Goal: Information Seeking & Learning: Learn about a topic

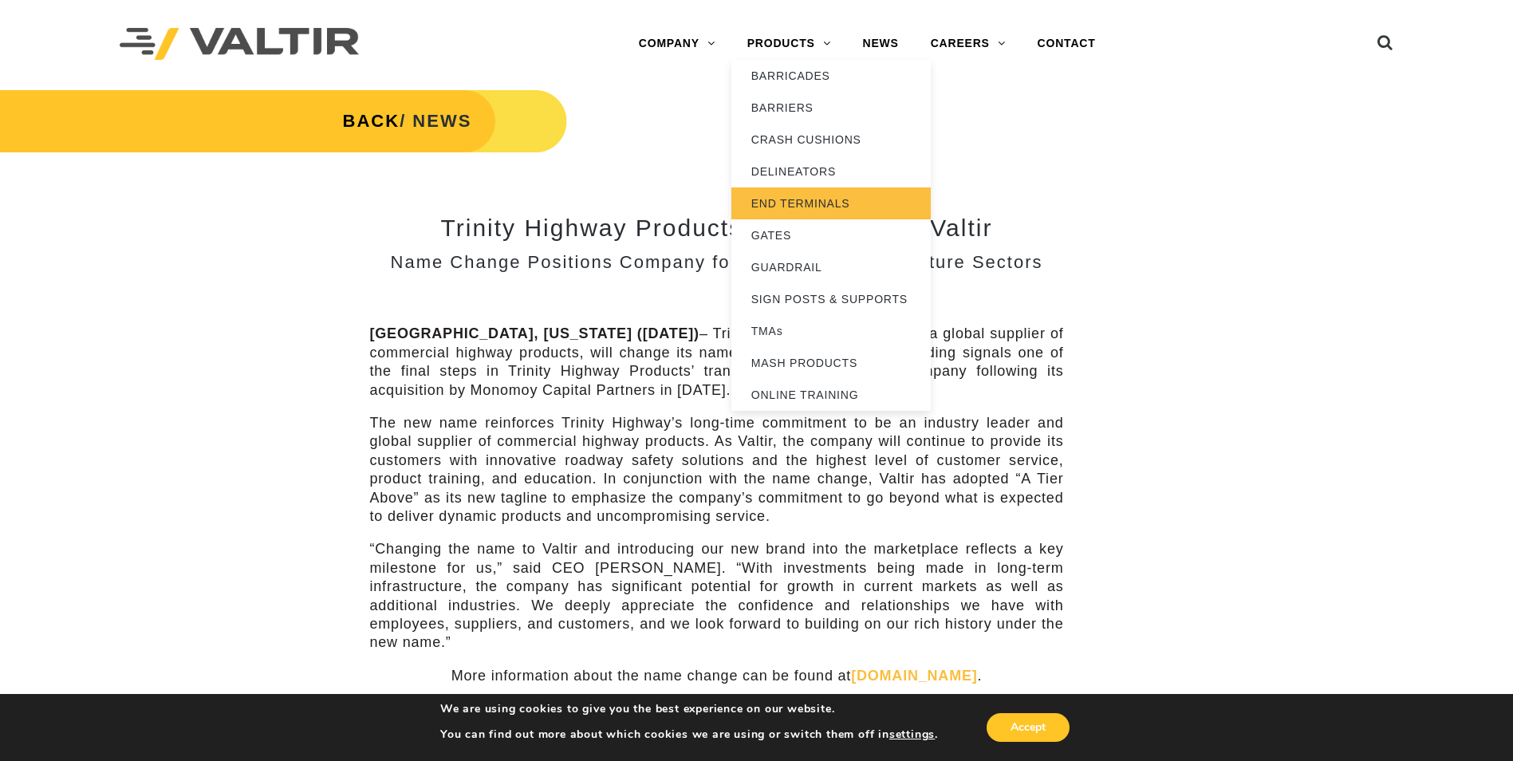
click at [802, 199] on link "END TERMINALS" at bounding box center [830, 203] width 199 height 32
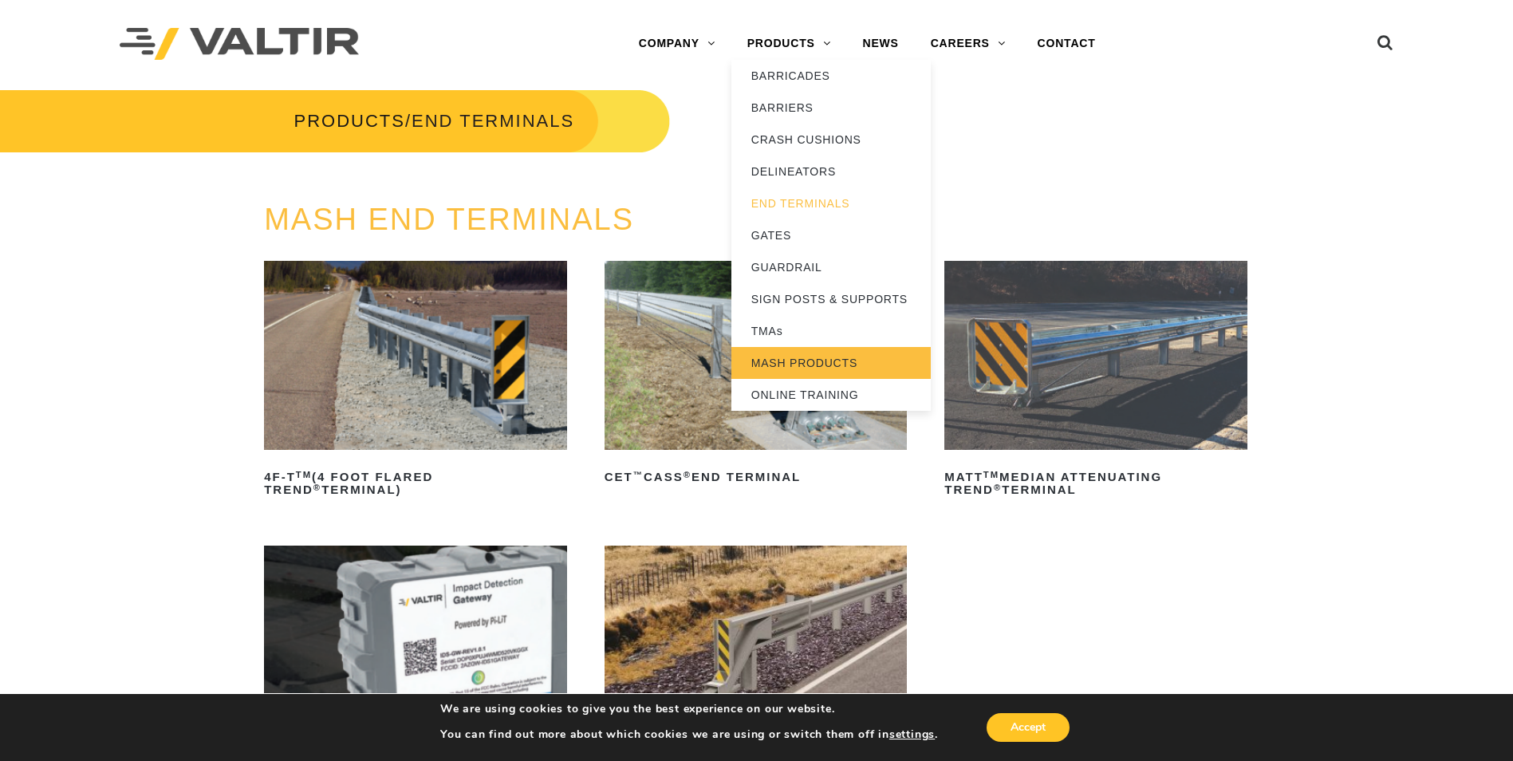
click at [793, 363] on link "MASH PRODUCTS" at bounding box center [830, 363] width 199 height 32
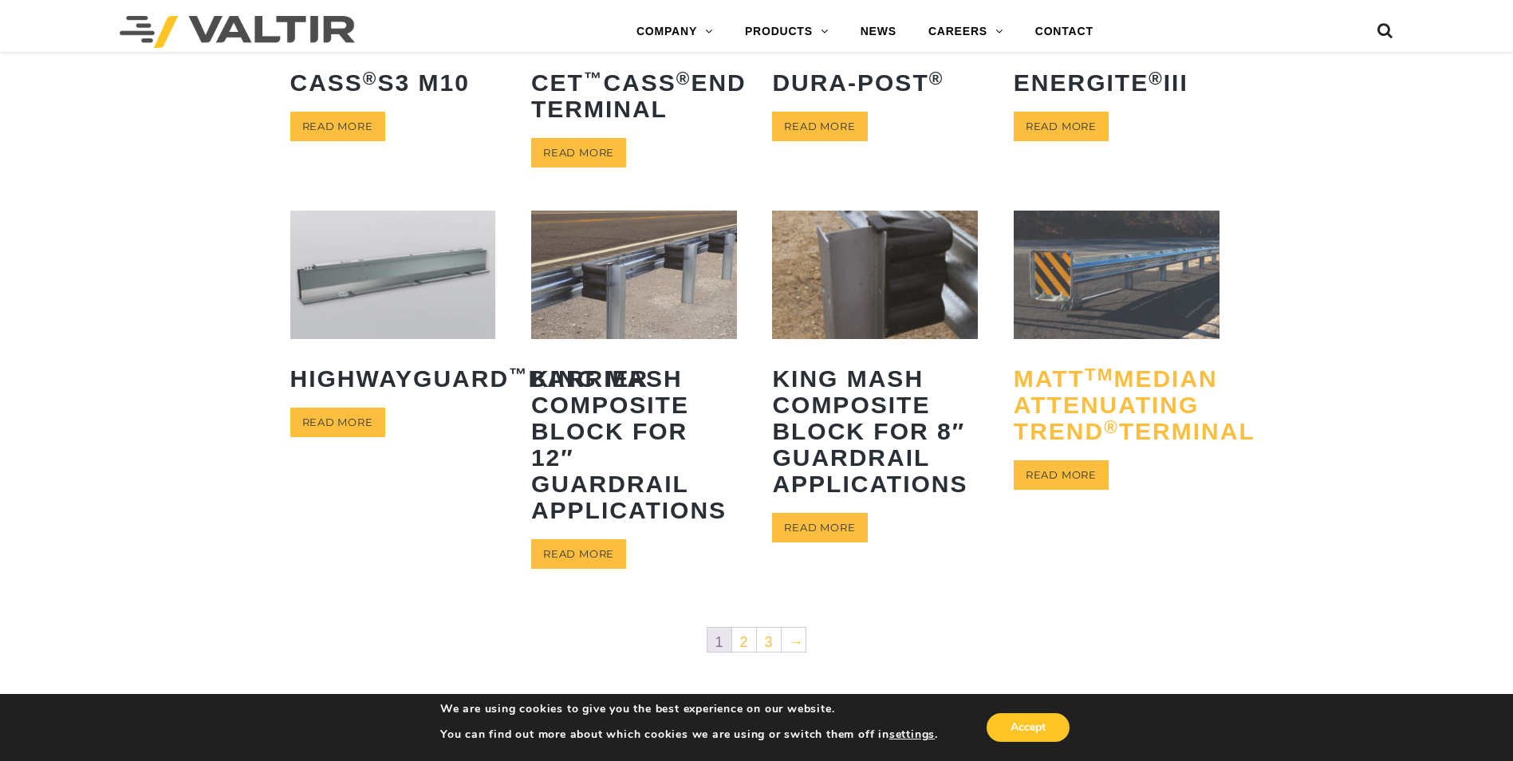
scroll to position [638, 0]
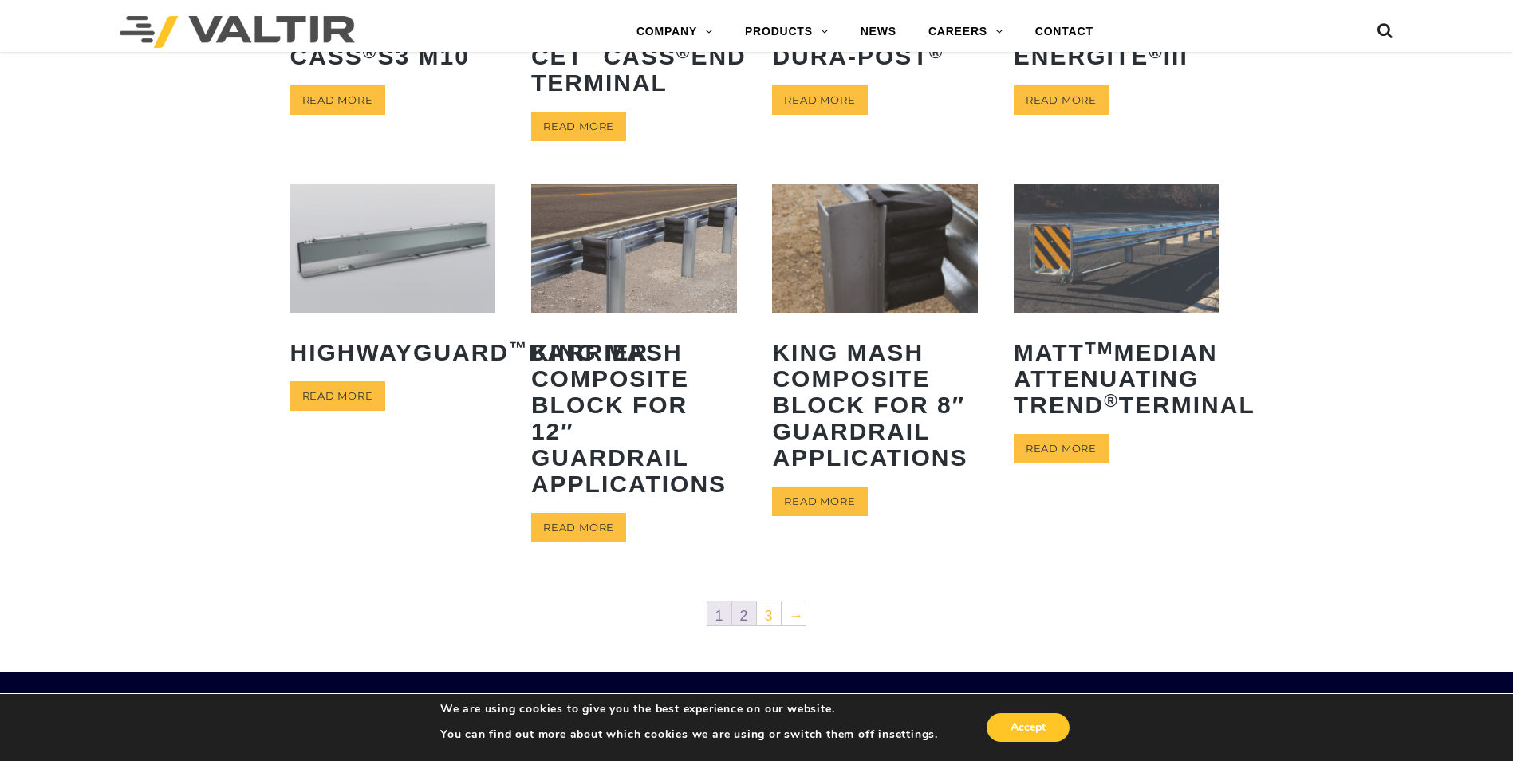
click at [745, 617] on link "2" at bounding box center [744, 613] width 24 height 24
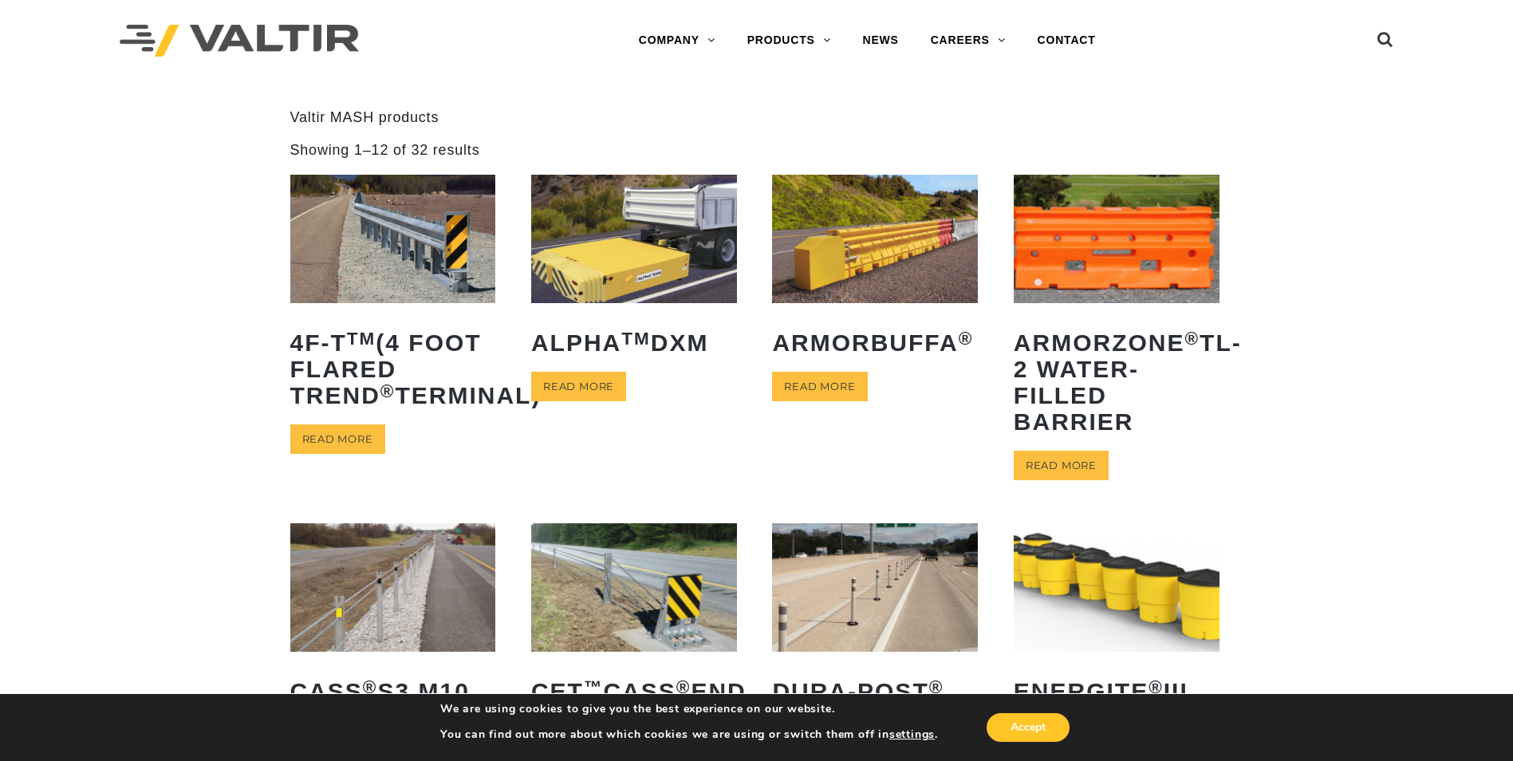
scroll to position [0, 0]
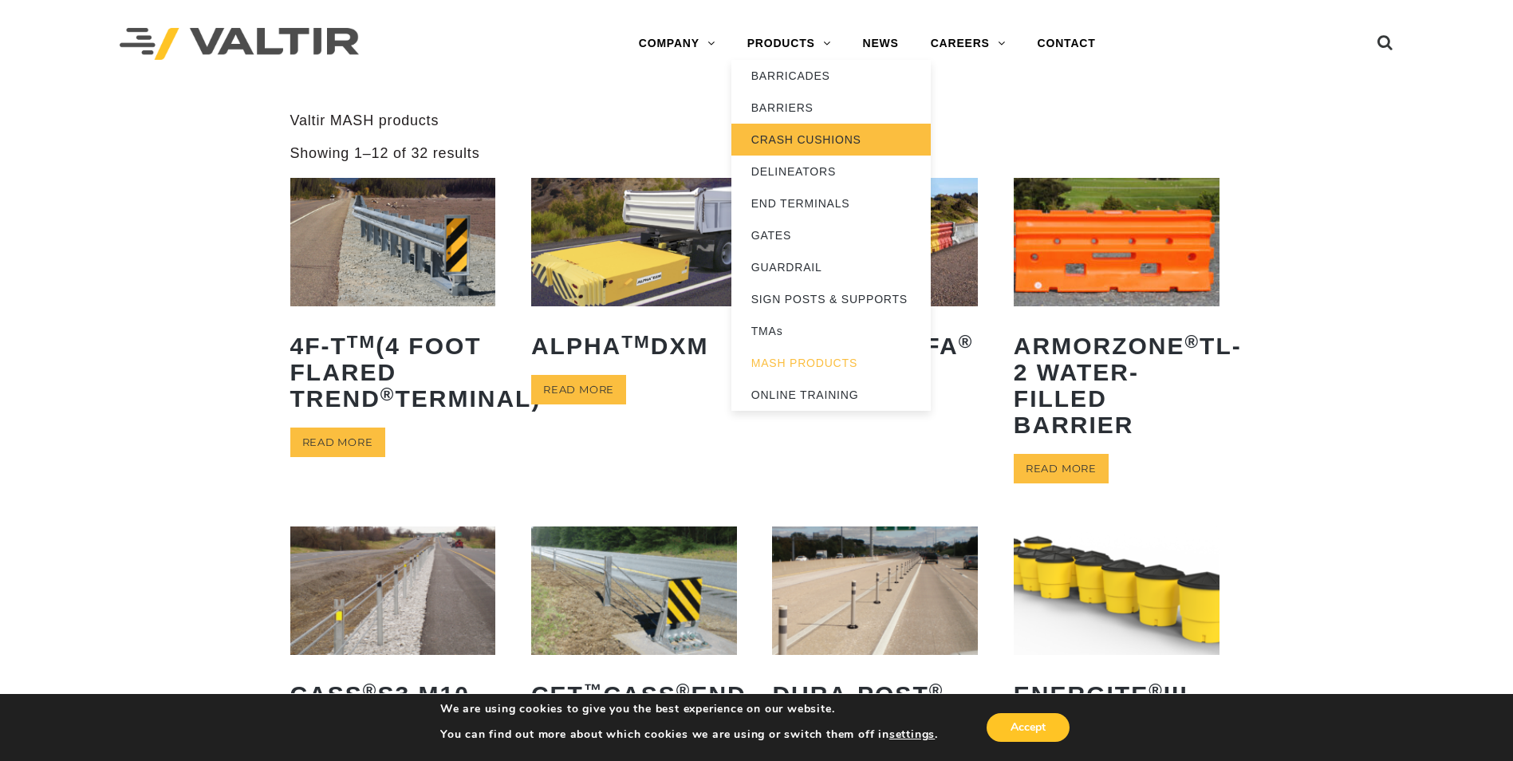
click at [798, 140] on link "CRASH CUSHIONS" at bounding box center [830, 140] width 199 height 32
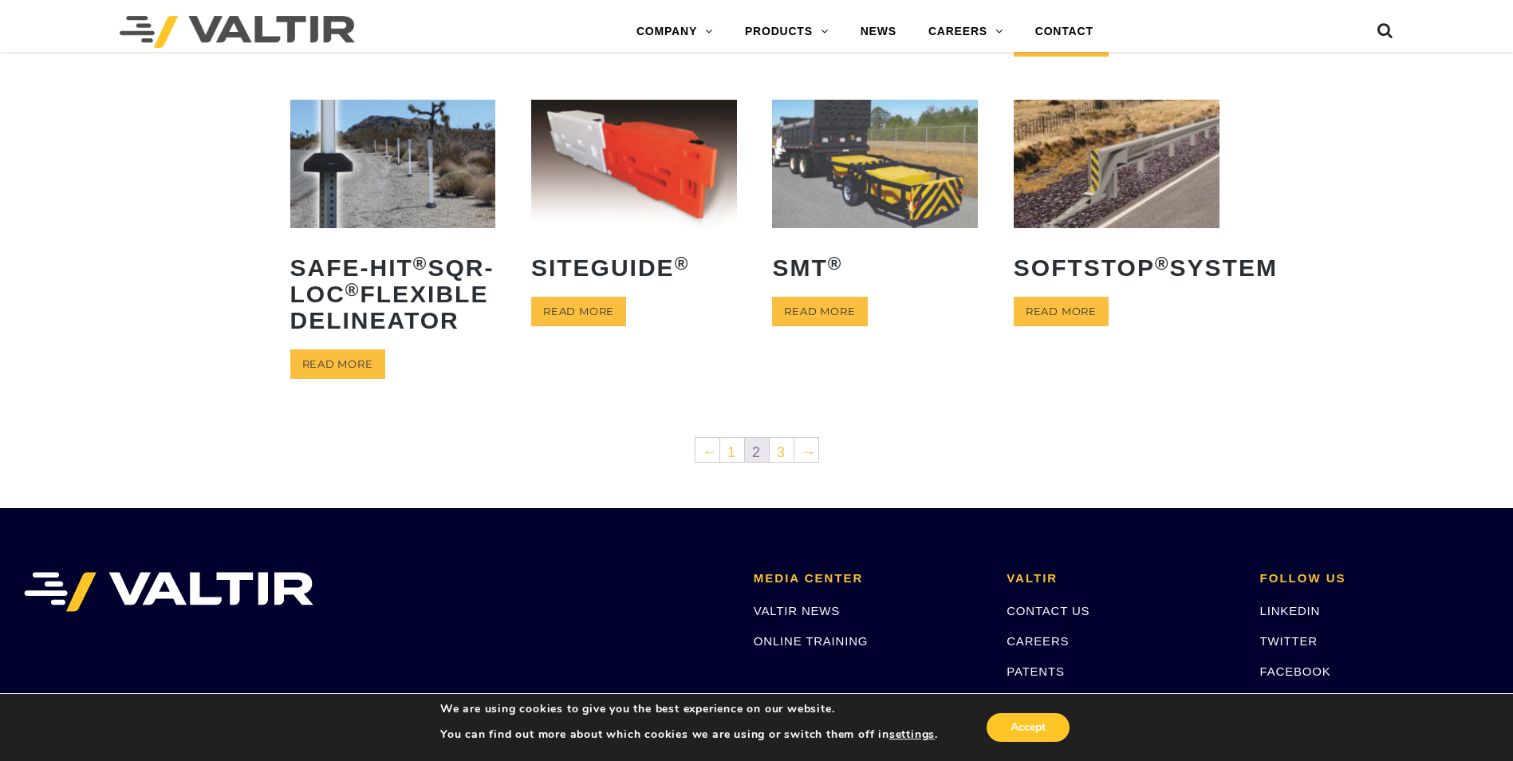
scroll to position [718, 0]
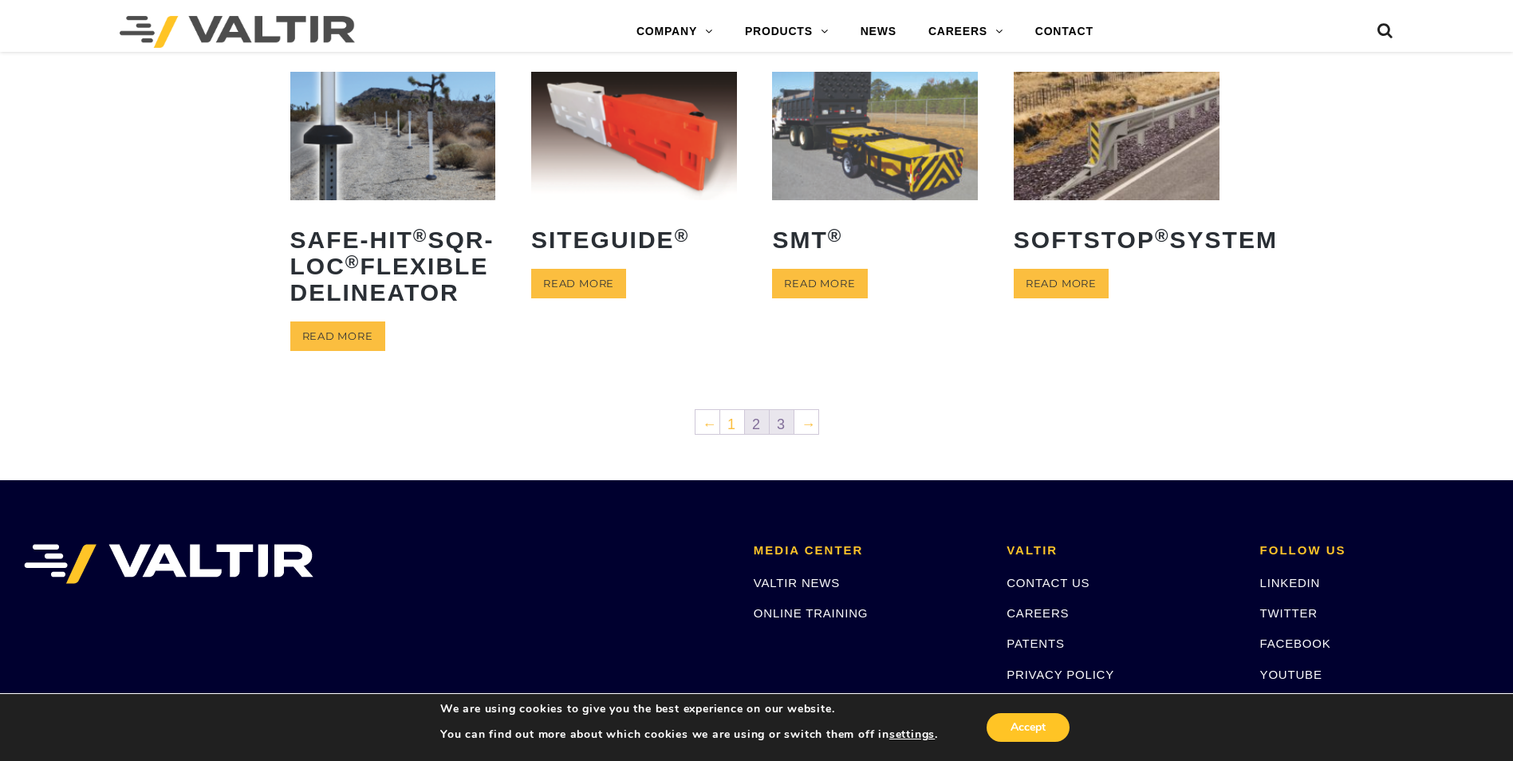
click at [776, 434] on link "3" at bounding box center [782, 422] width 24 height 24
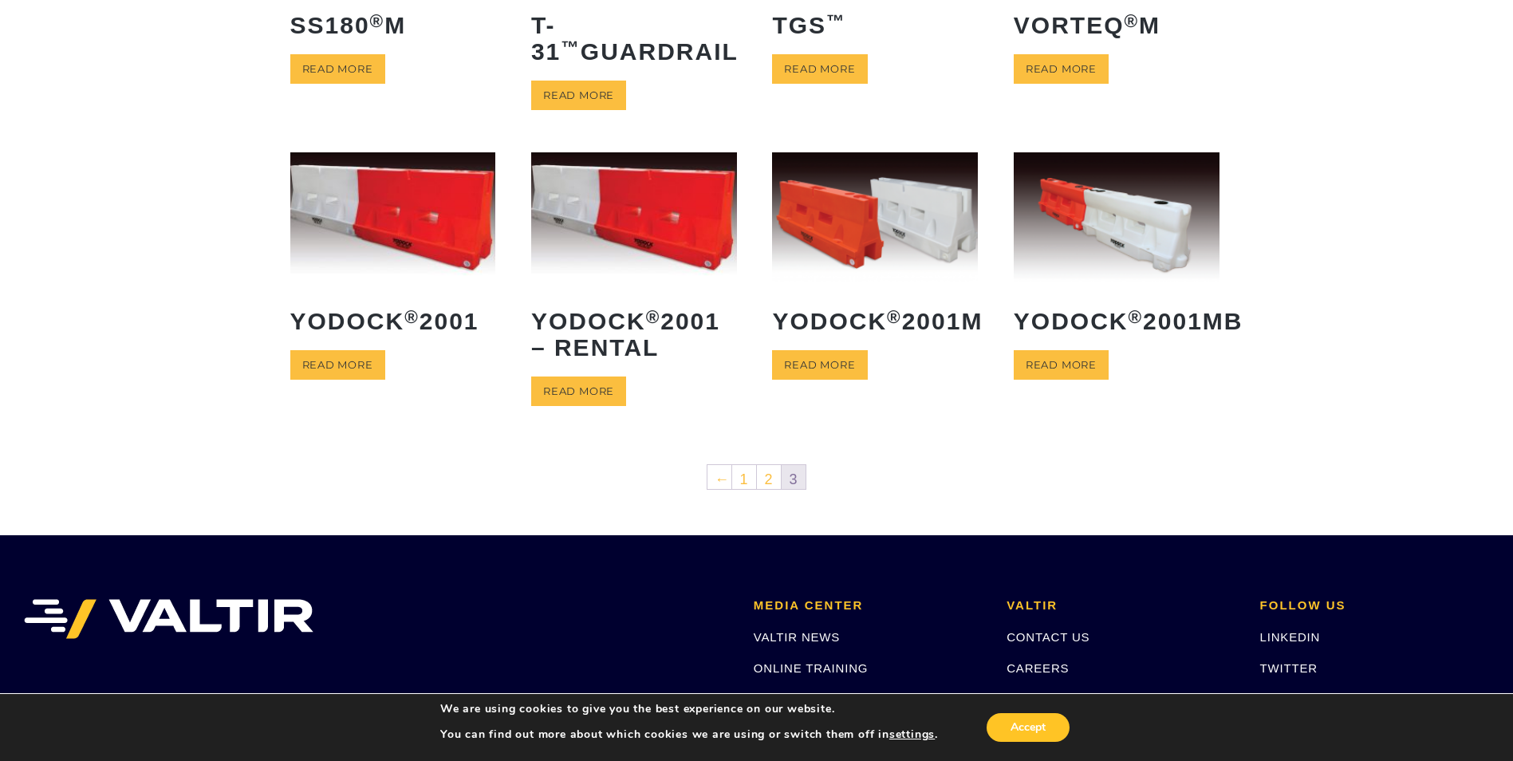
scroll to position [319, 0]
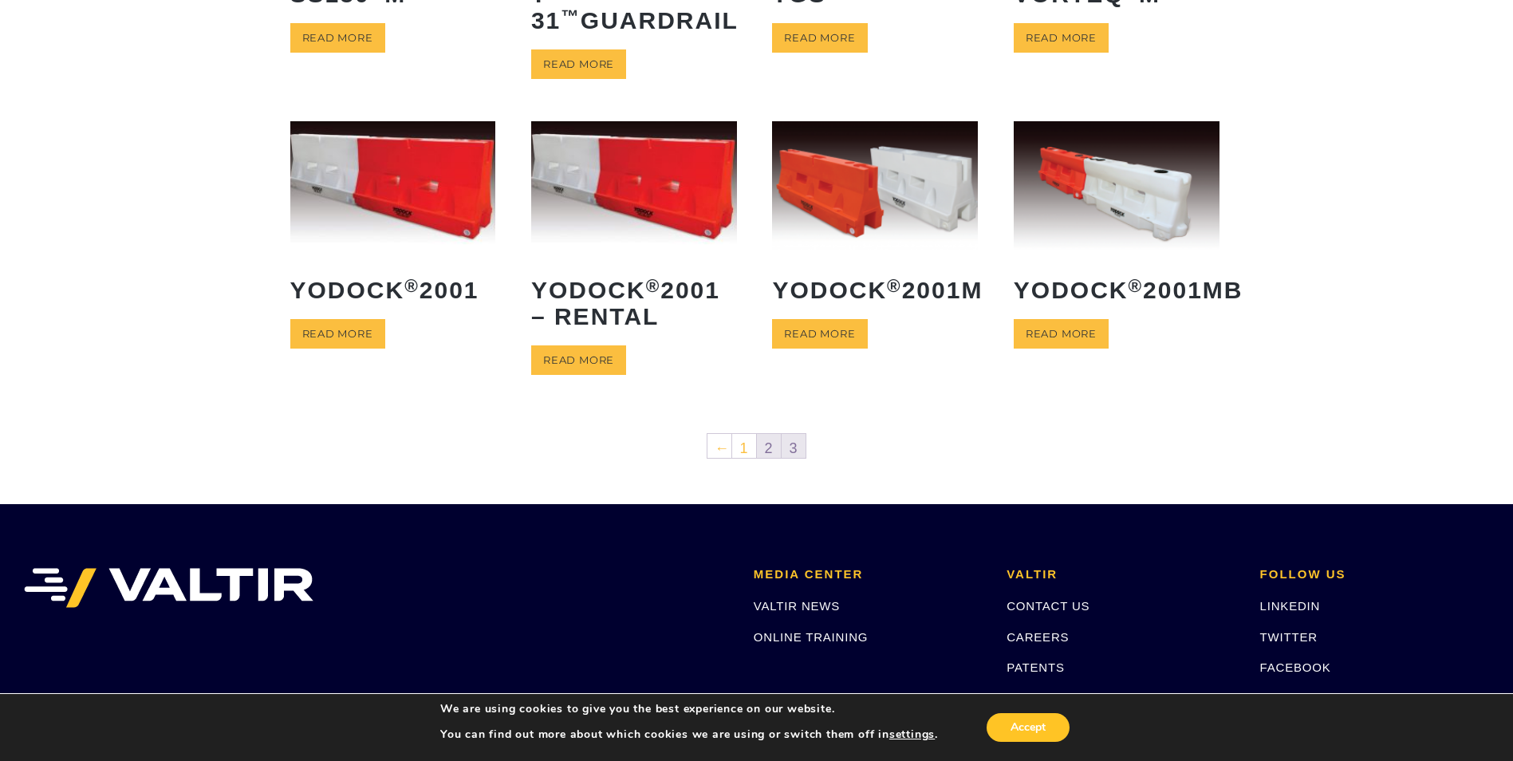
click at [765, 451] on link "2" at bounding box center [769, 446] width 24 height 24
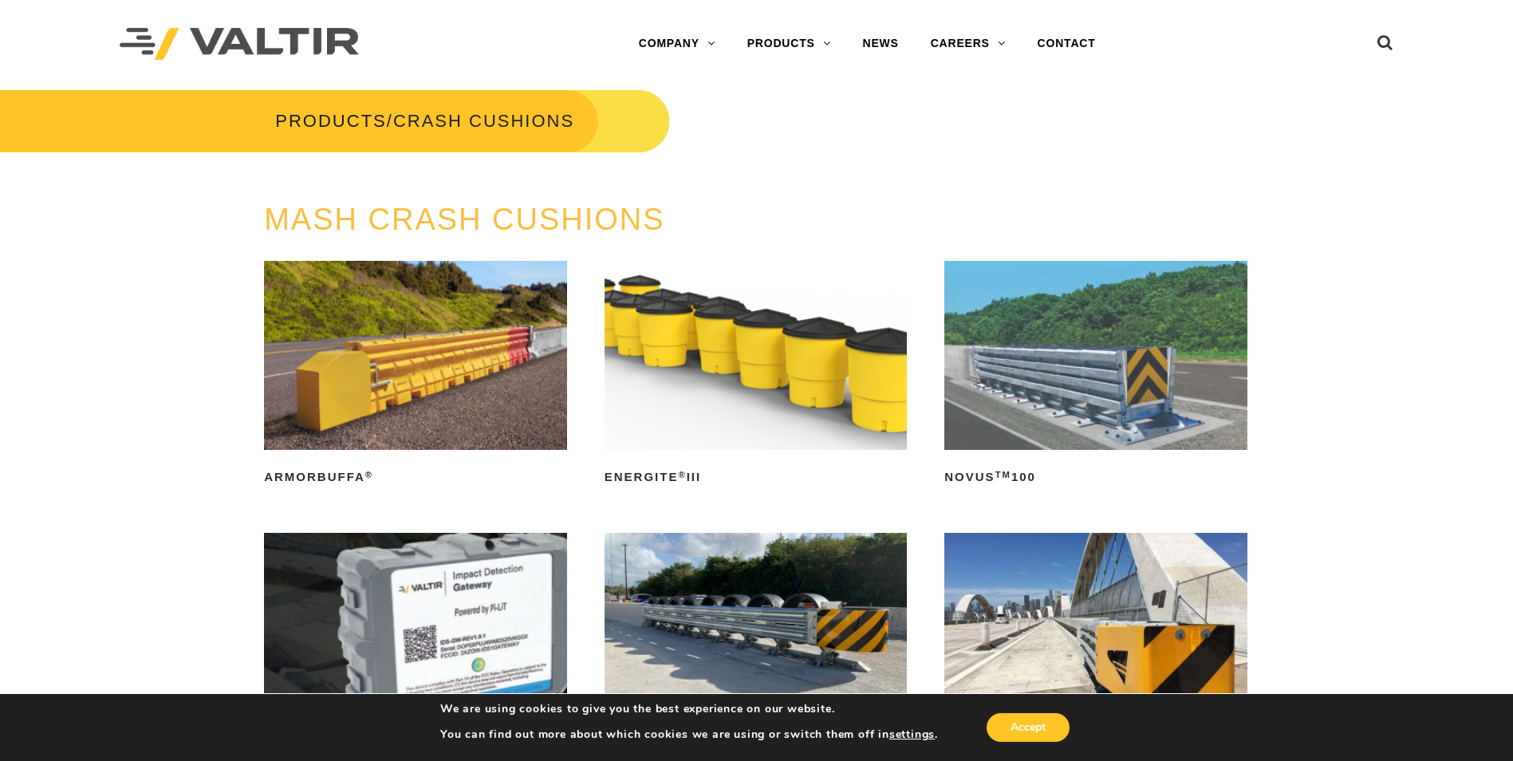
click at [194, 43] on img at bounding box center [239, 44] width 239 height 33
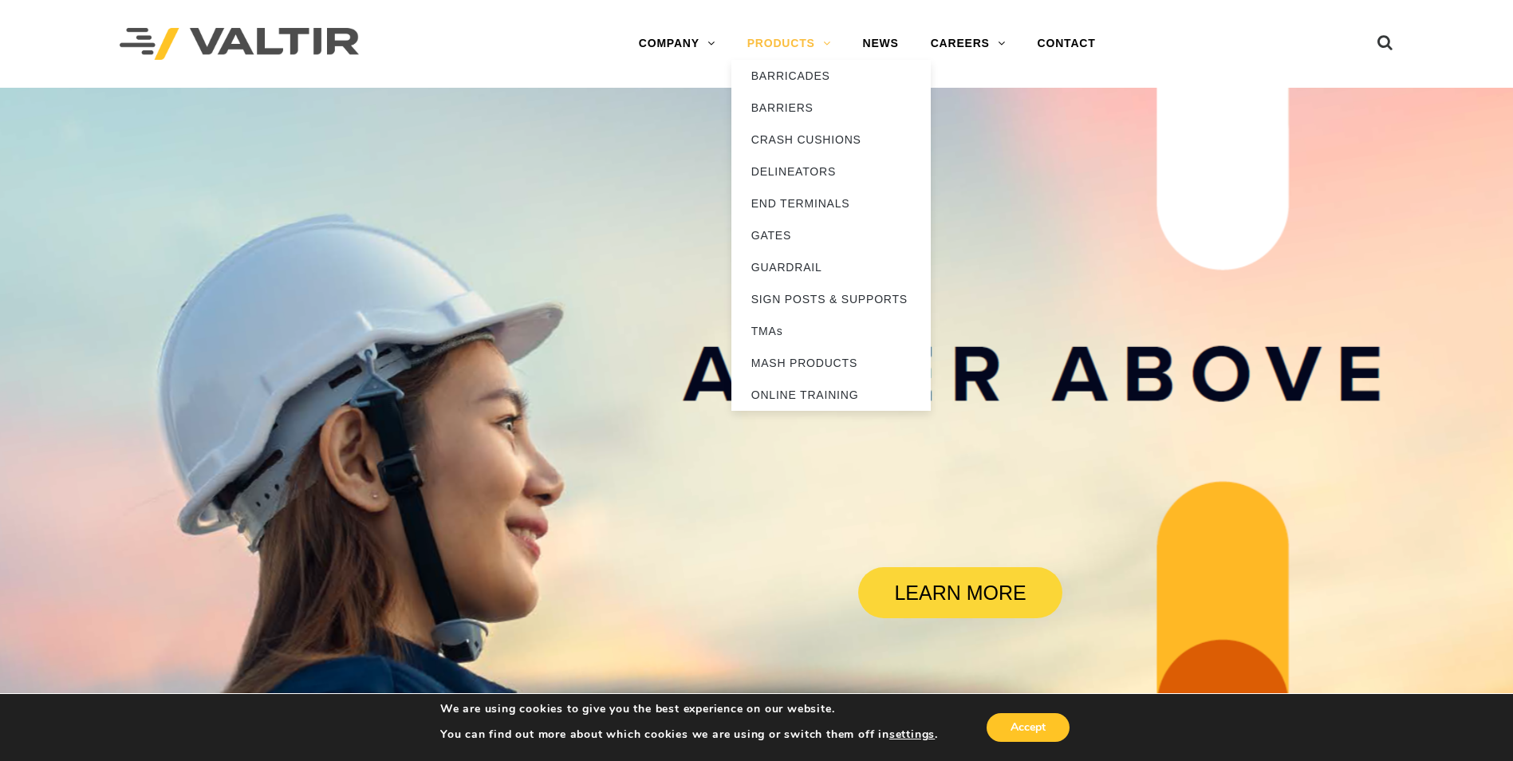
click at [780, 43] on link "PRODUCTS" at bounding box center [789, 44] width 116 height 32
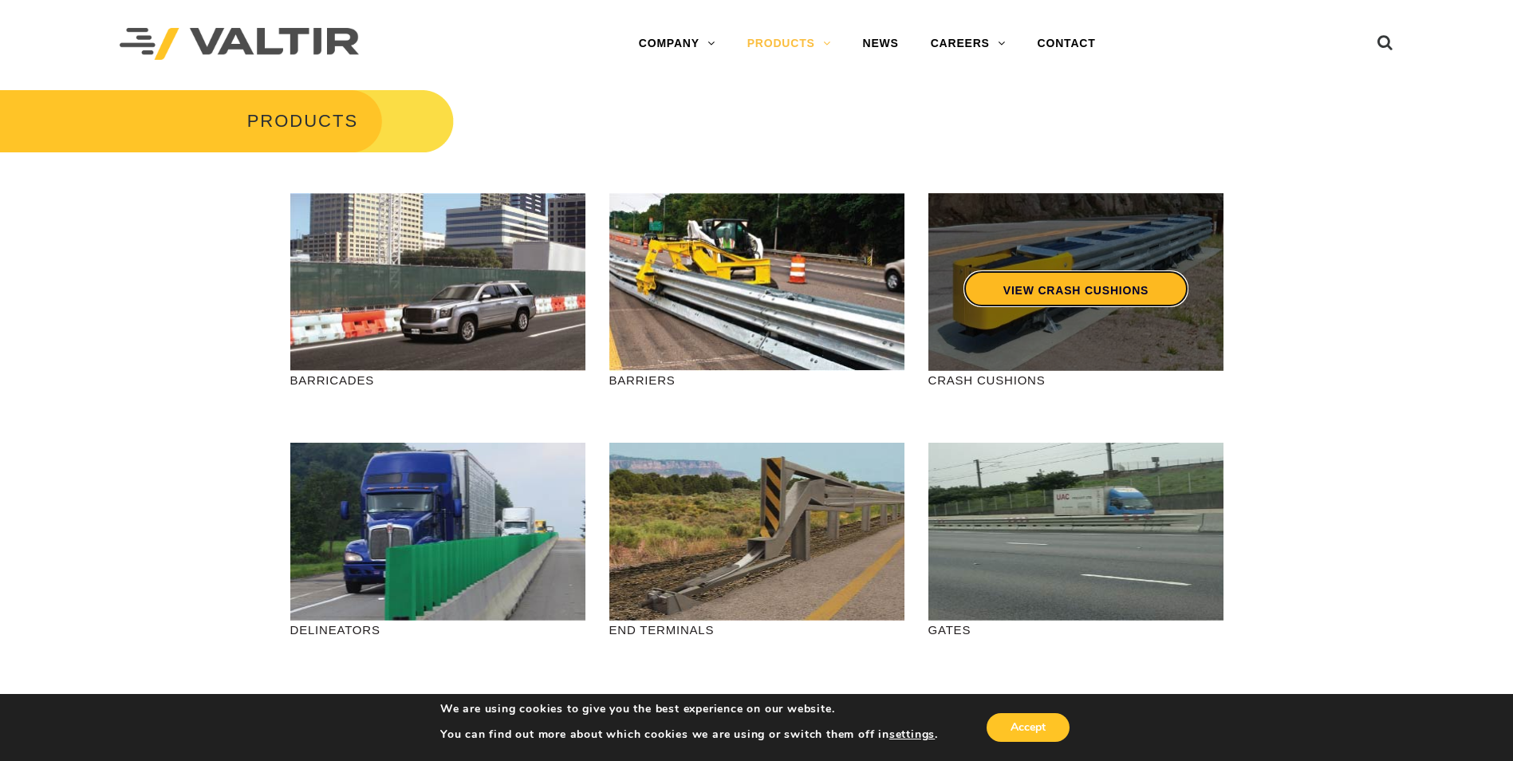
click at [1048, 293] on link "VIEW CRASH CUSHIONS" at bounding box center [1075, 288] width 225 height 37
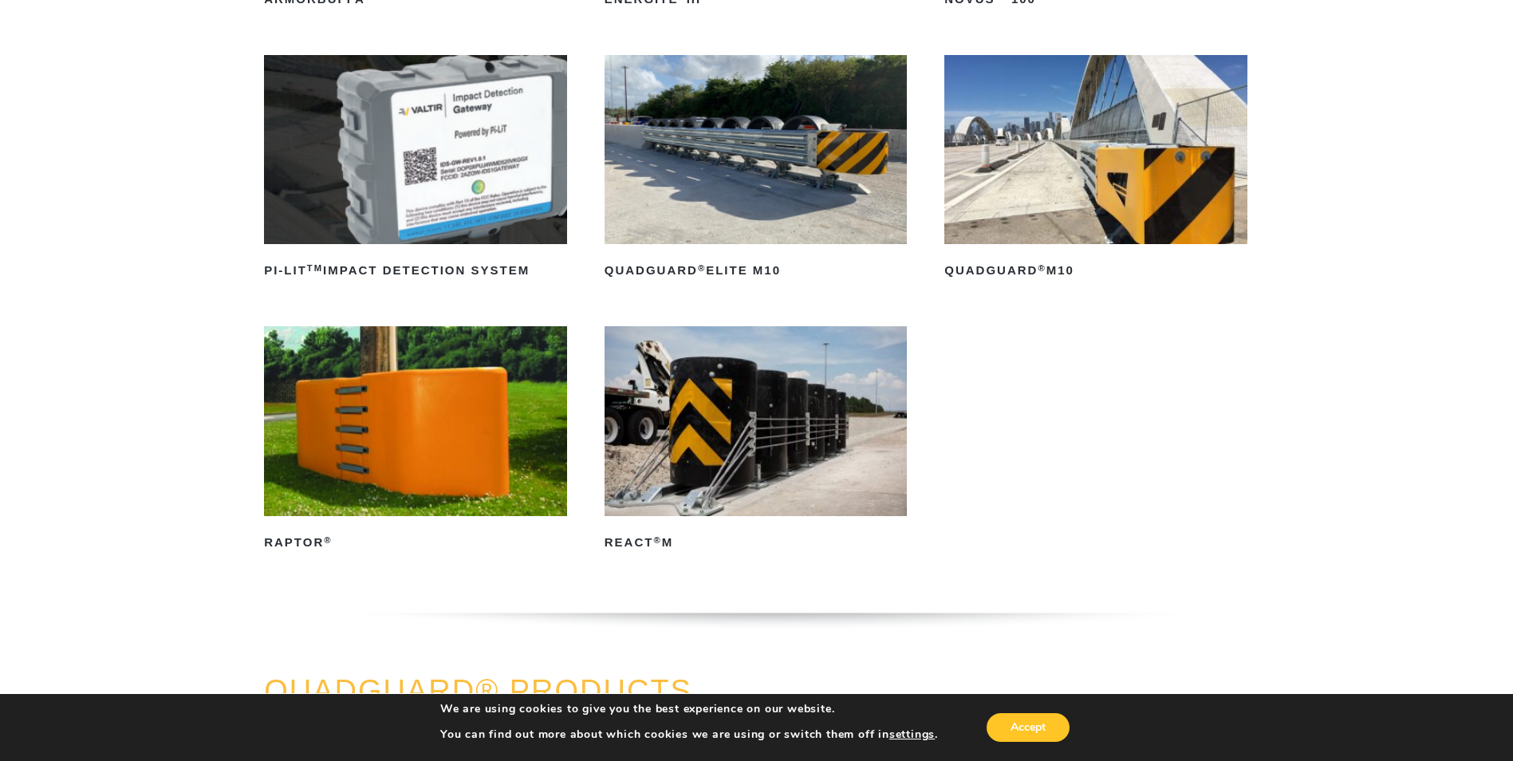
scroll to position [479, 0]
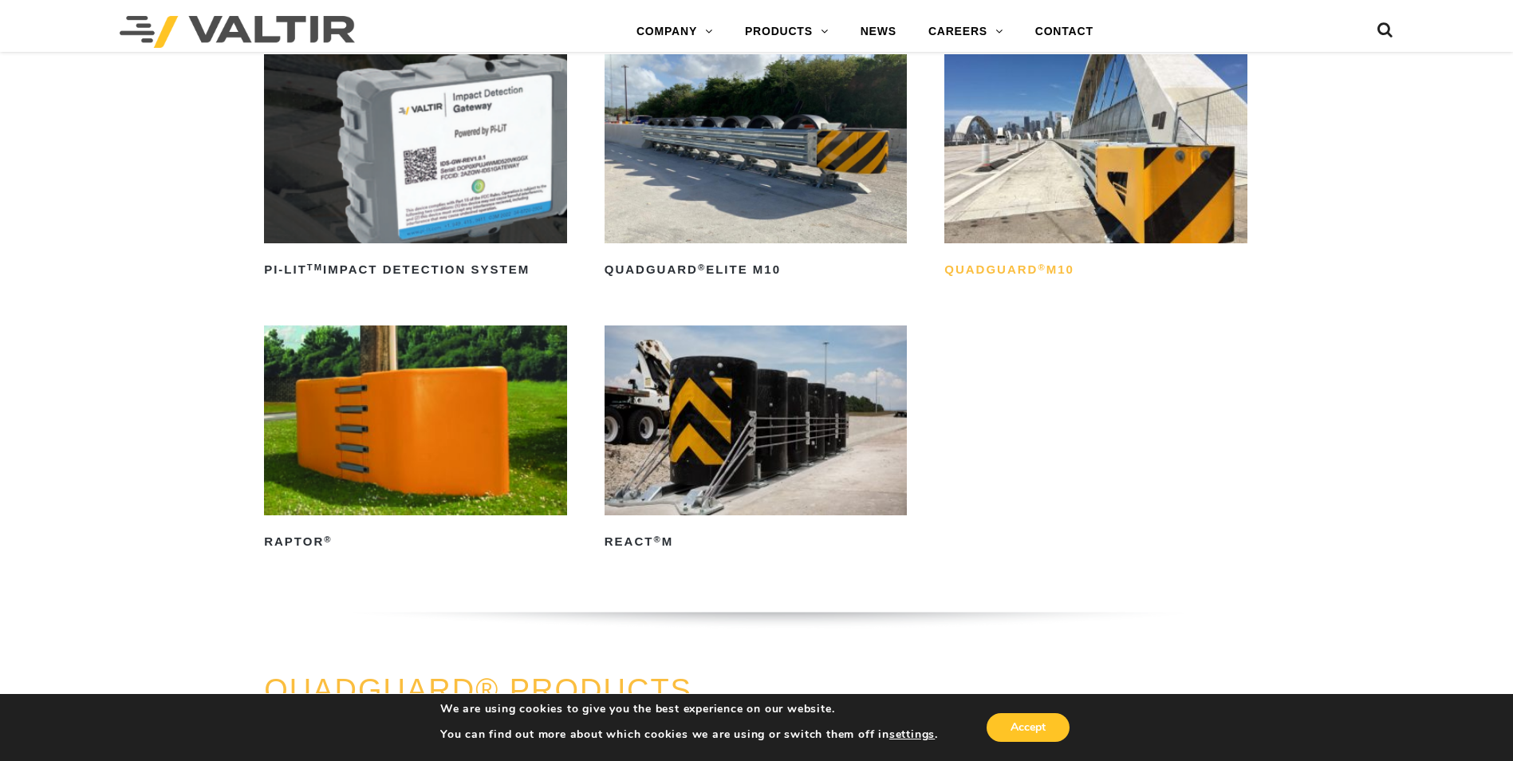
click at [1005, 271] on h2 "QuadGuard ® M10" at bounding box center [1095, 271] width 303 height 26
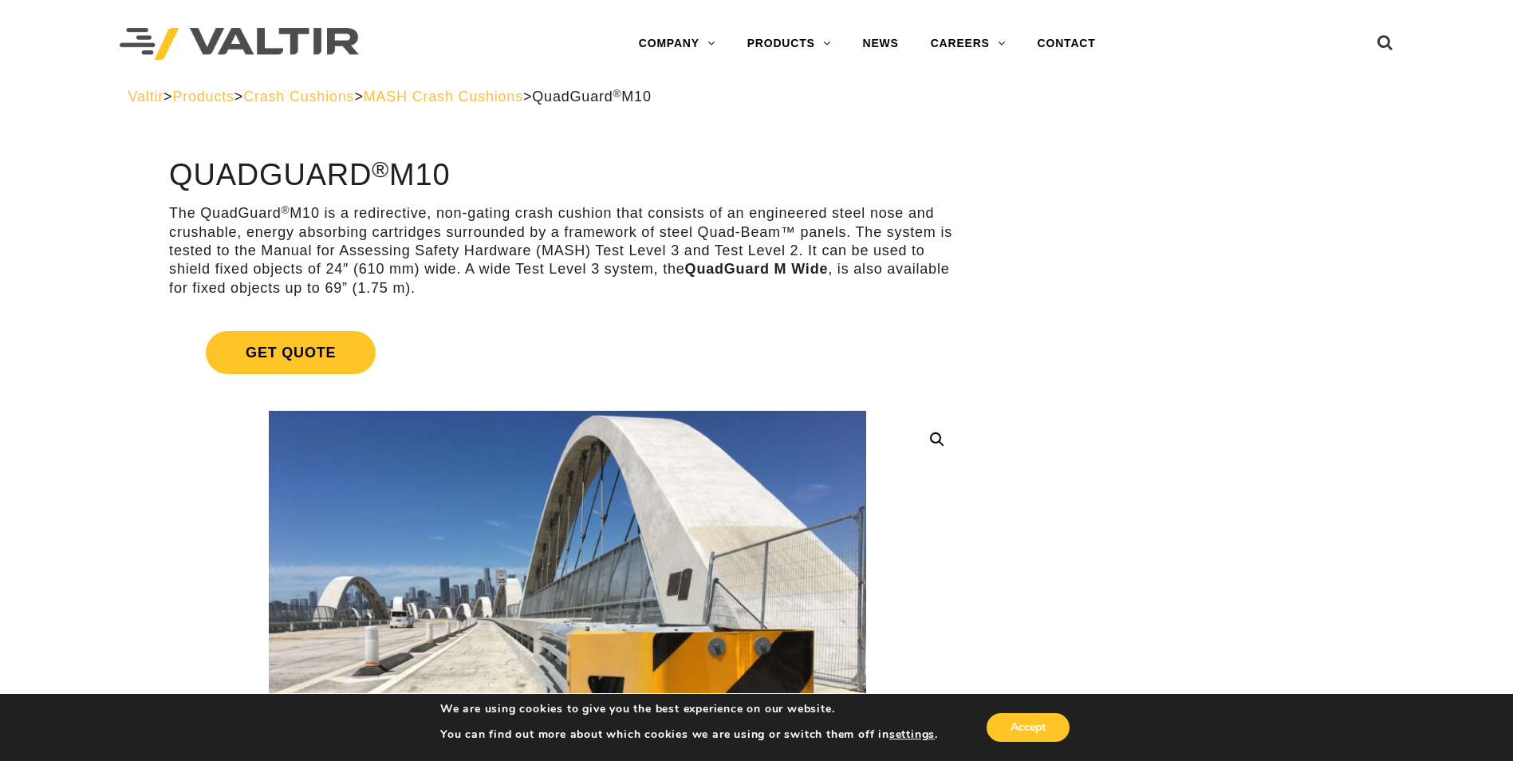
click at [751, 284] on p "The QuadGuard ® M10 is a redirective, non-gating crash cushion that consists of…" at bounding box center [567, 250] width 797 height 93
drag, startPoint x: 692, startPoint y: 266, endPoint x: 777, endPoint y: 270, distance: 84.6
click at [777, 270] on strong "QuadGuard M Wide" at bounding box center [757, 269] width 144 height 16
drag, startPoint x: 777, startPoint y: 270, endPoint x: 743, endPoint y: 262, distance: 34.4
copy strong "QuadGuard"
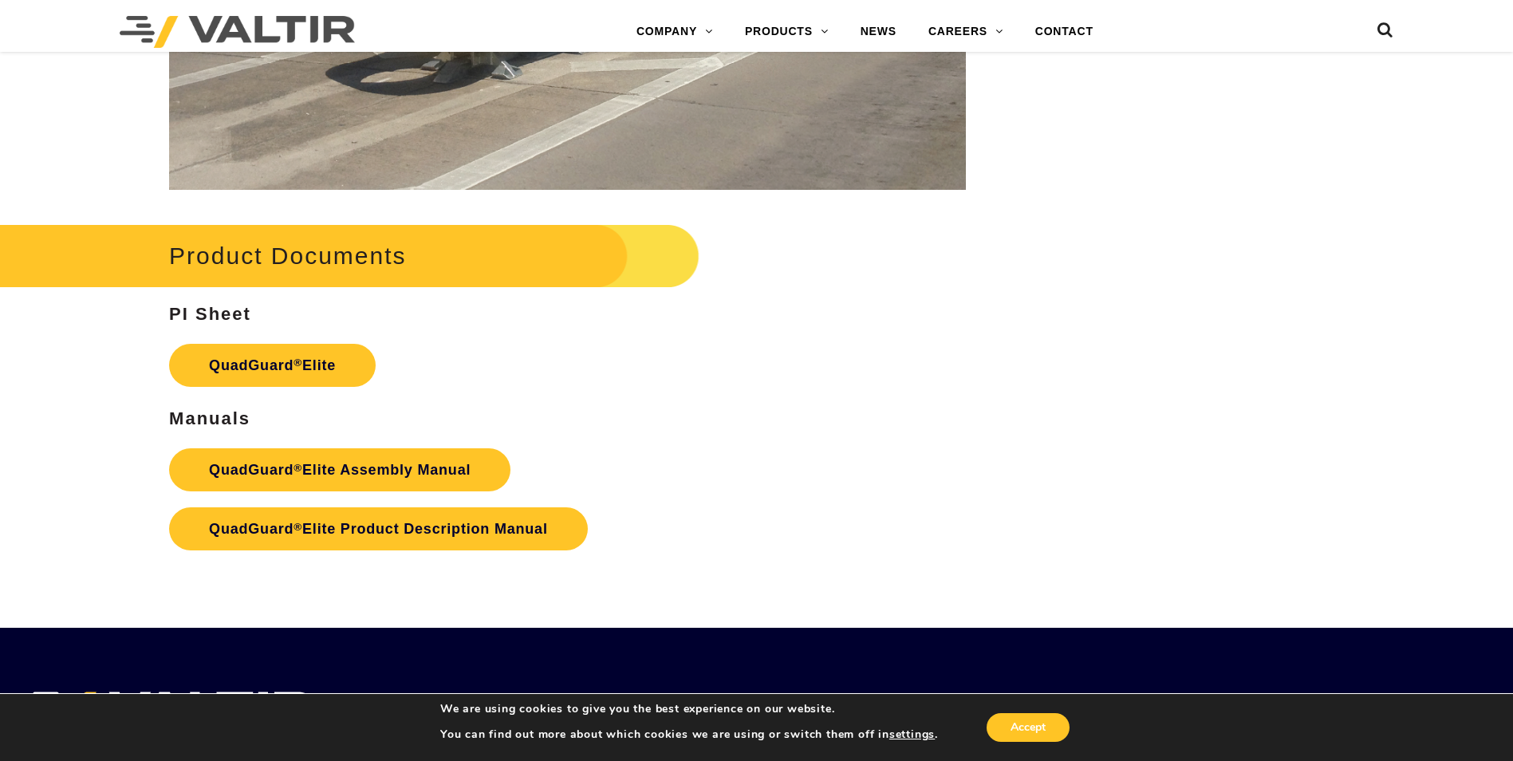
scroll to position [2871, 0]
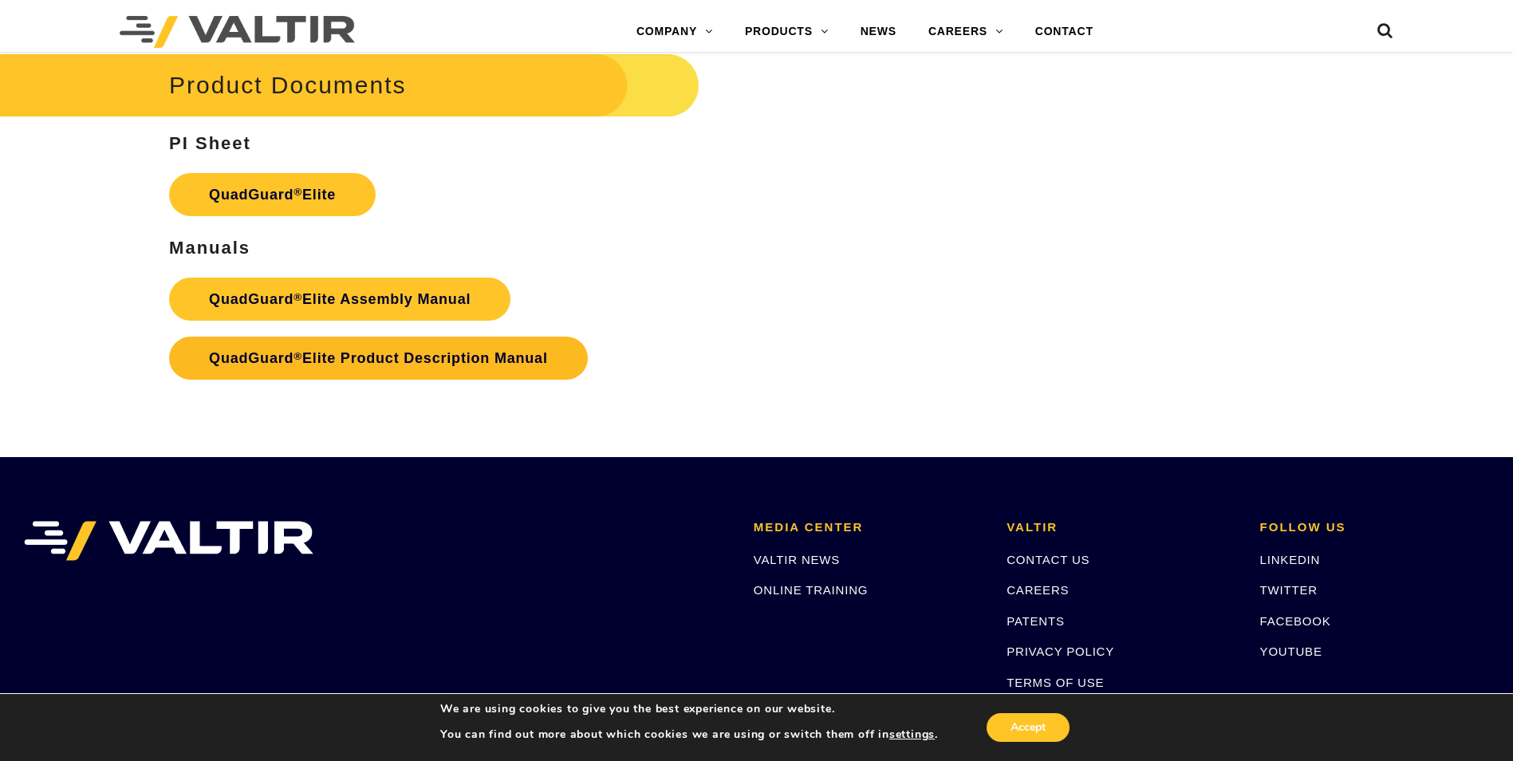
click at [337, 360] on link "QuadGuard ® Elite Product Description Manual" at bounding box center [378, 358] width 419 height 43
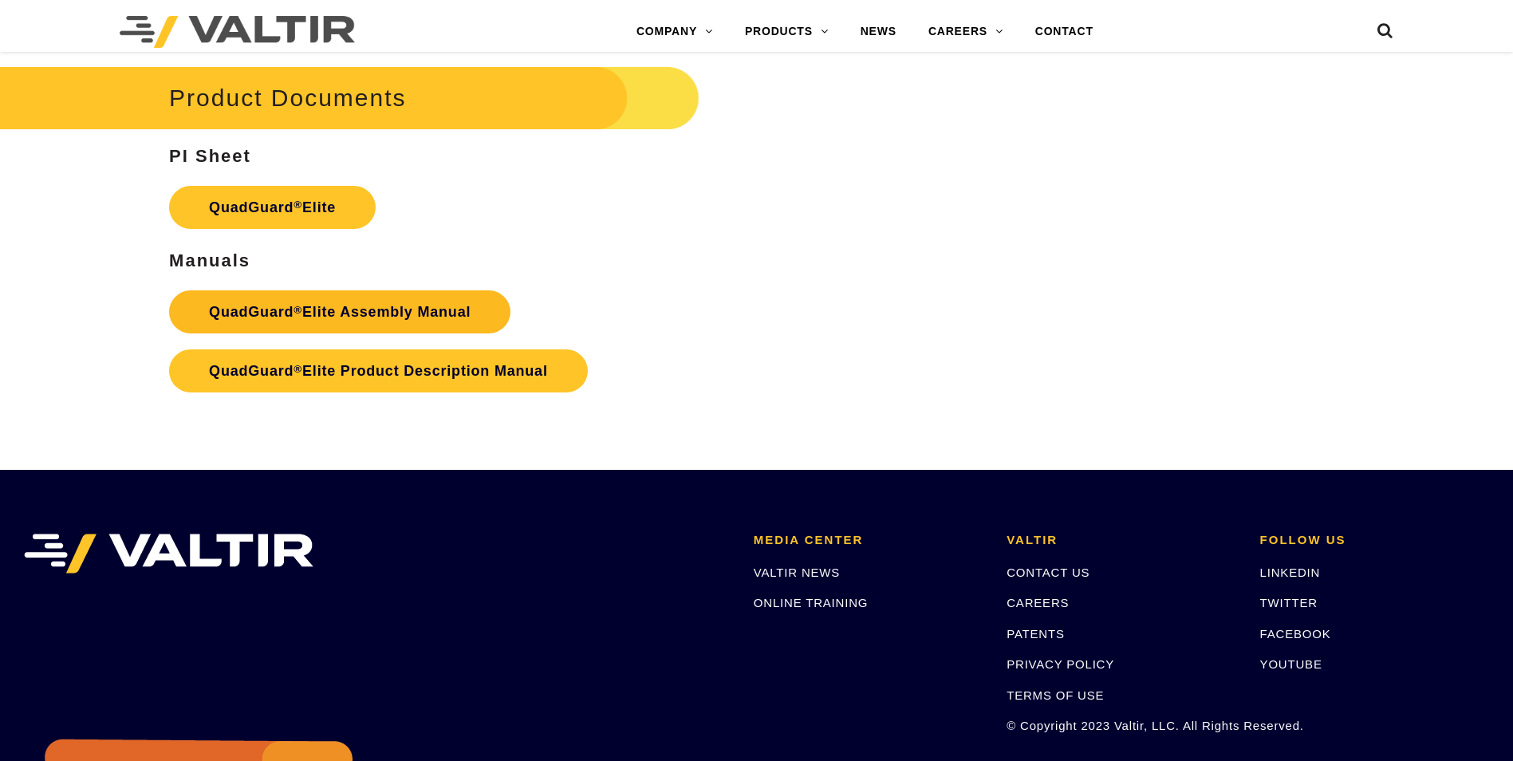
scroll to position [2871, 0]
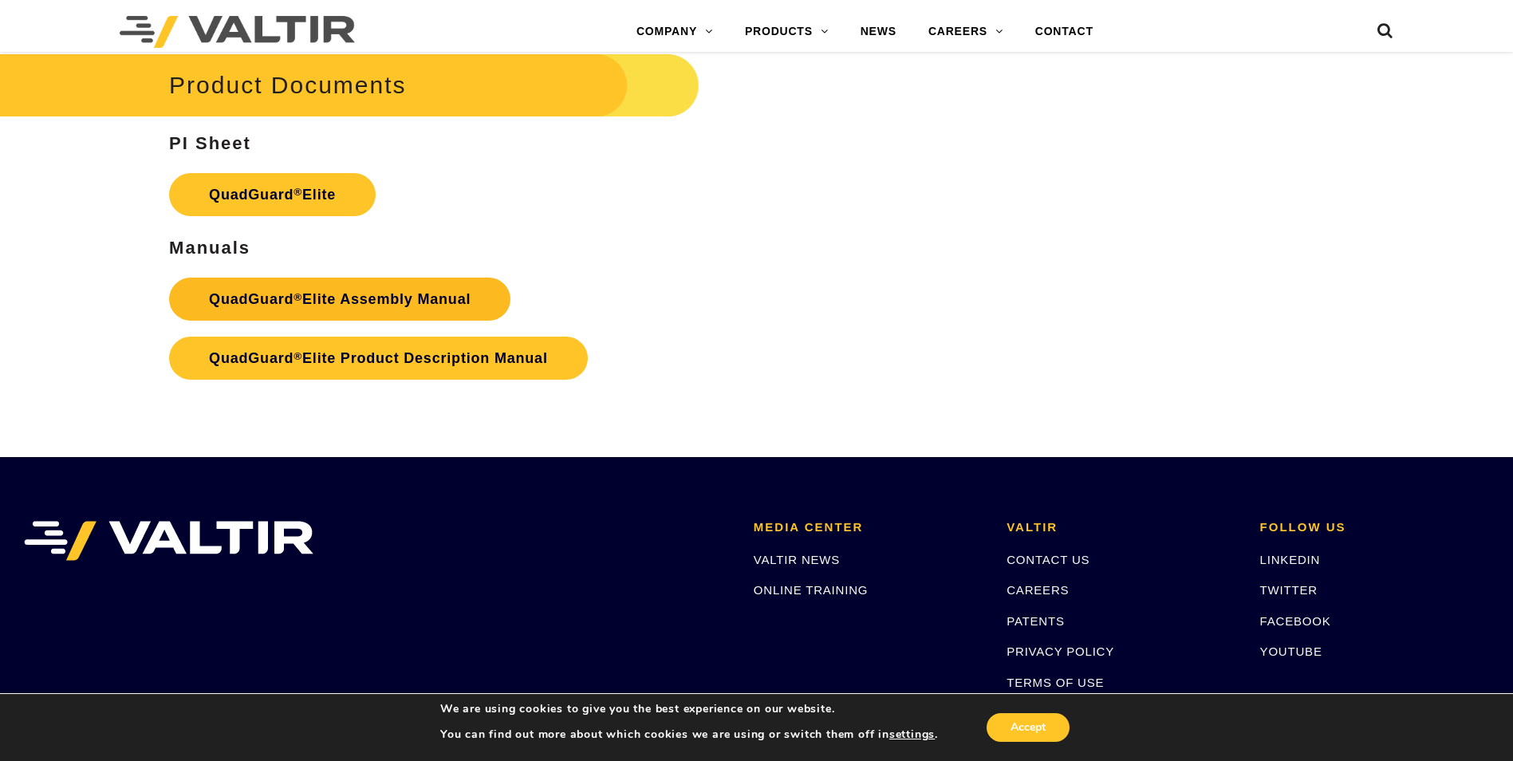
click at [258, 299] on link "QuadGuard ® Elite Assembly Manual" at bounding box center [339, 299] width 341 height 43
